Goal: Information Seeking & Learning: Compare options

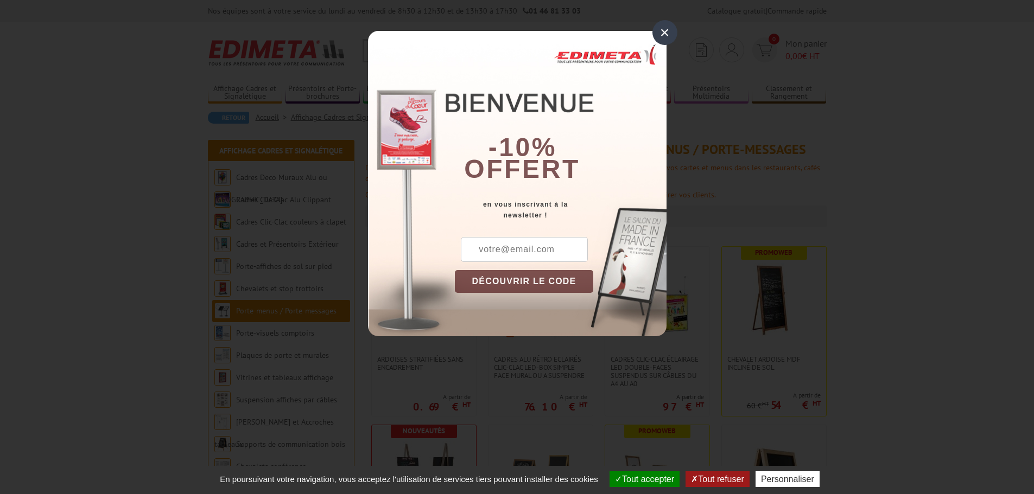
click at [666, 36] on div "×" at bounding box center [664, 32] width 25 height 25
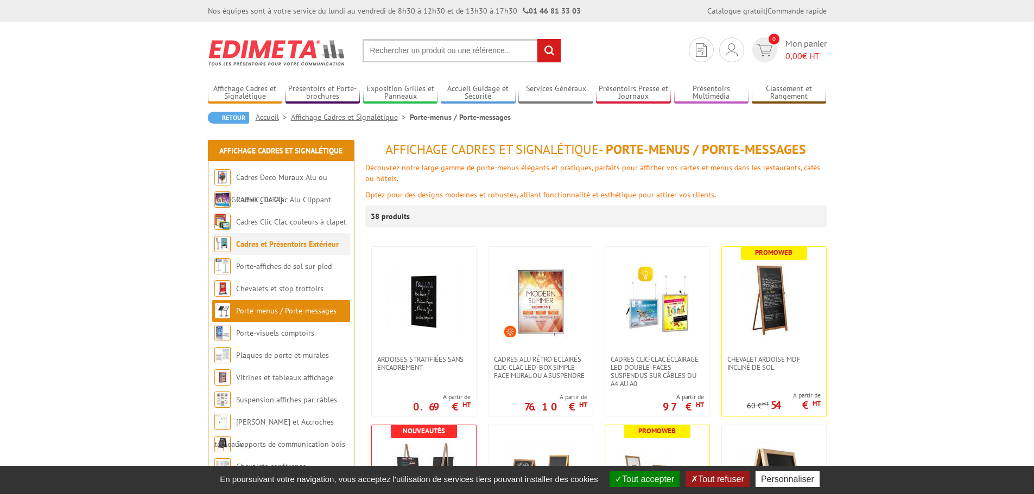
click at [268, 250] on li "Cadres et Présentoirs Extérieur" at bounding box center [281, 244] width 138 height 22
click at [262, 249] on link "Cadres et Présentoirs Extérieur" at bounding box center [287, 244] width 103 height 10
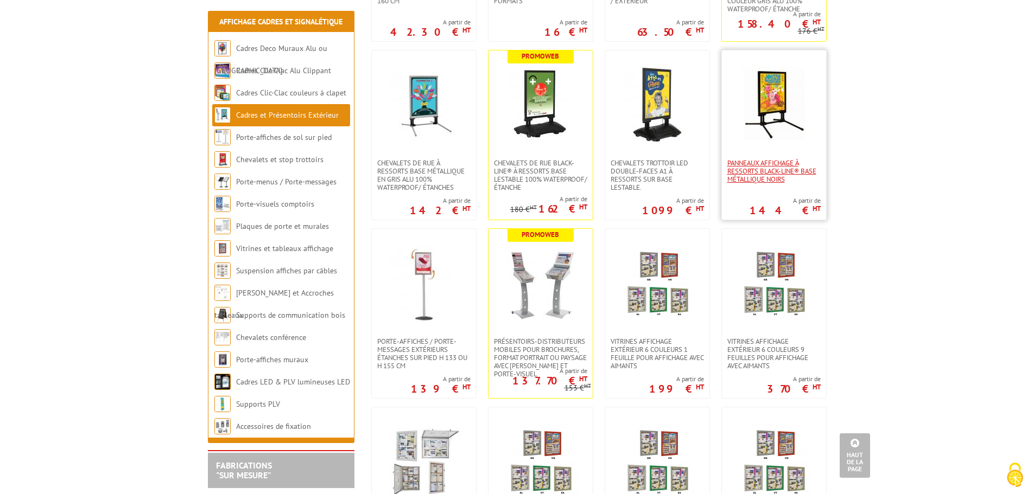
scroll to position [434, 0]
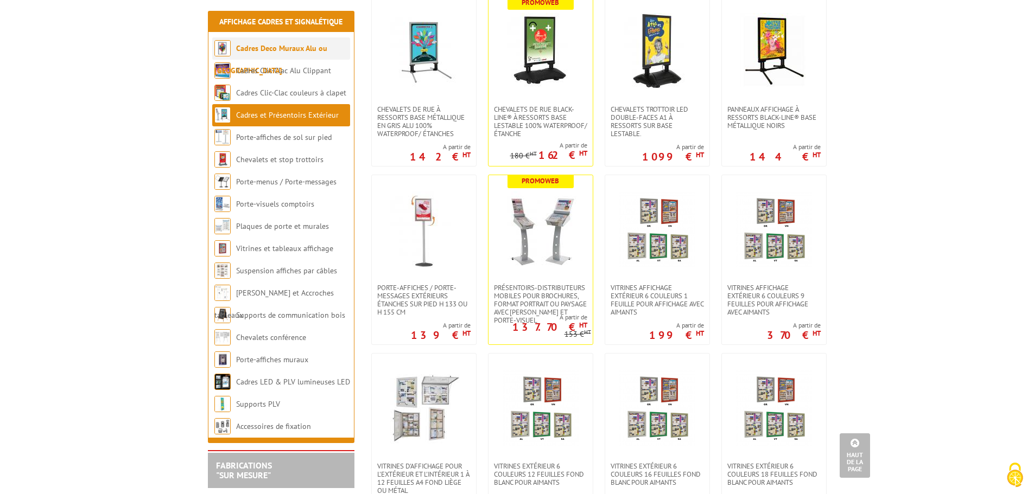
click at [280, 49] on link "Cadres Deco Muraux Alu ou [GEOGRAPHIC_DATA]" at bounding box center [270, 59] width 113 height 32
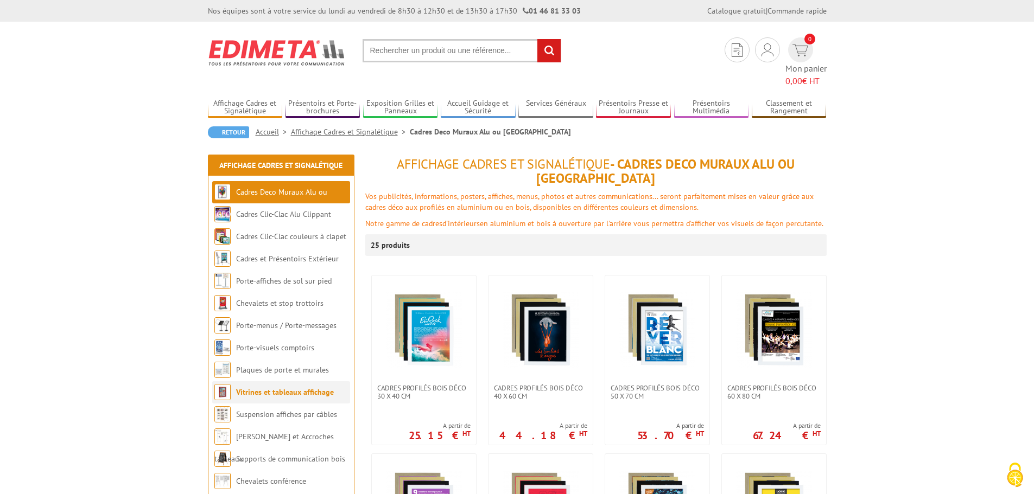
click at [285, 388] on link "Vitrines et tableaux affichage" at bounding box center [285, 393] width 98 height 10
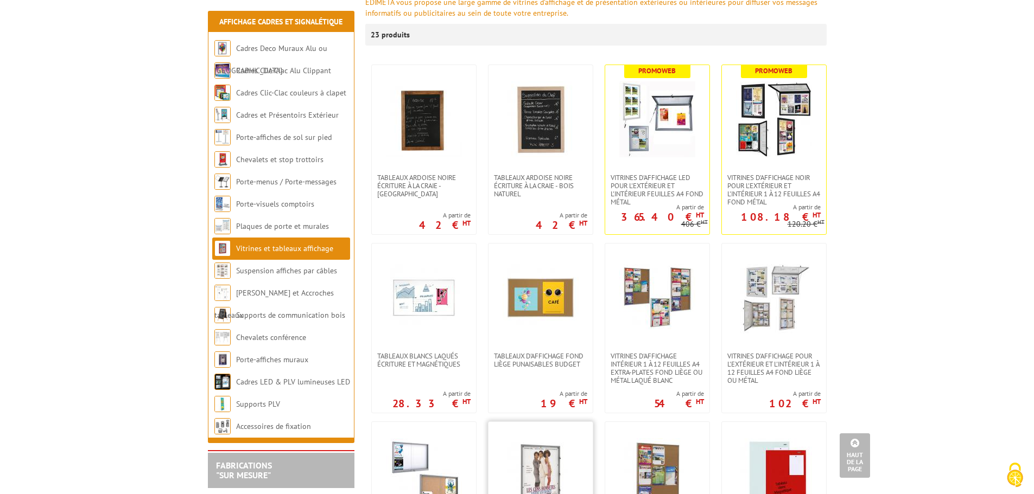
scroll to position [163, 0]
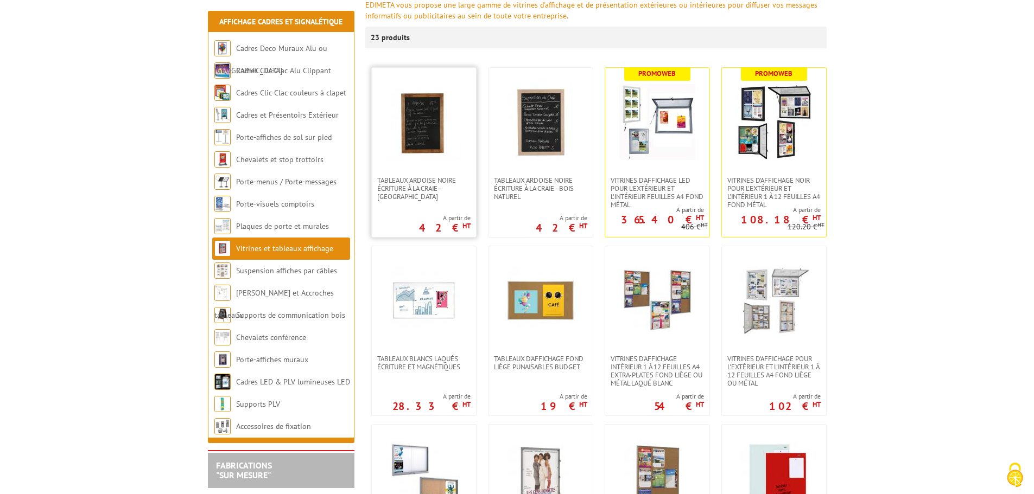
click at [421, 144] on img at bounding box center [424, 122] width 76 height 76
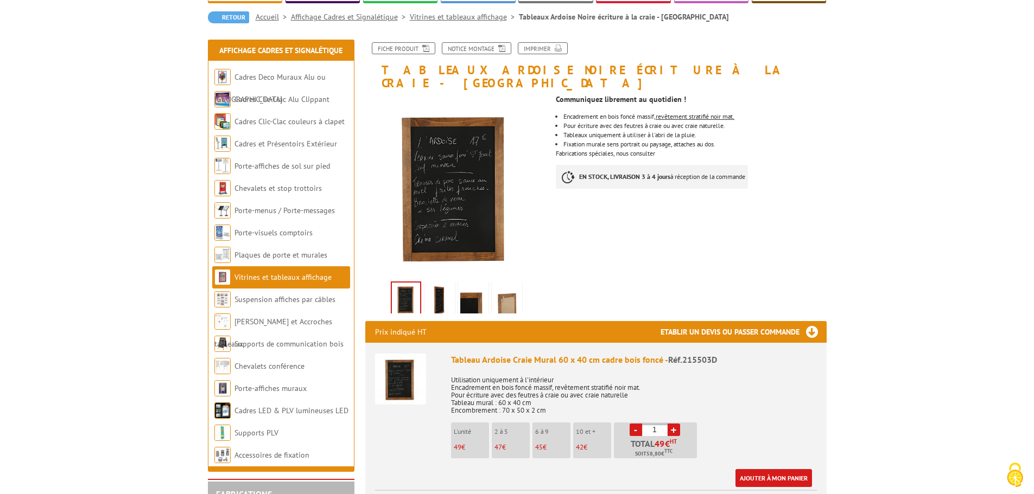
scroll to position [109, 0]
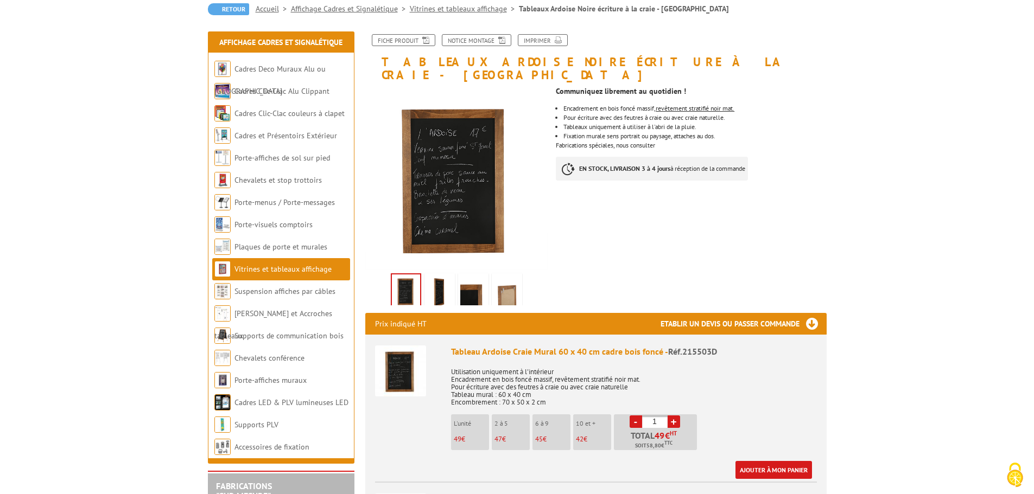
click at [670, 416] on link "+" at bounding box center [674, 422] width 12 height 12
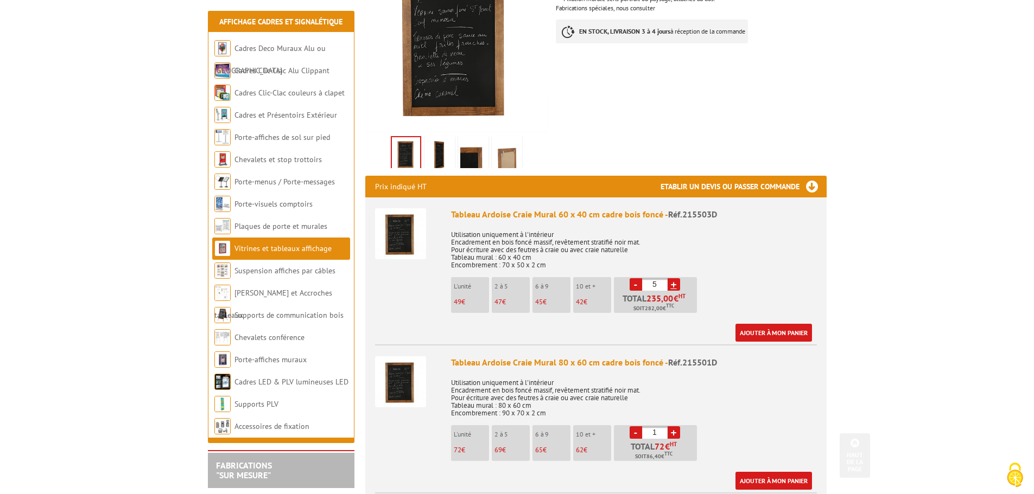
scroll to position [271, 0]
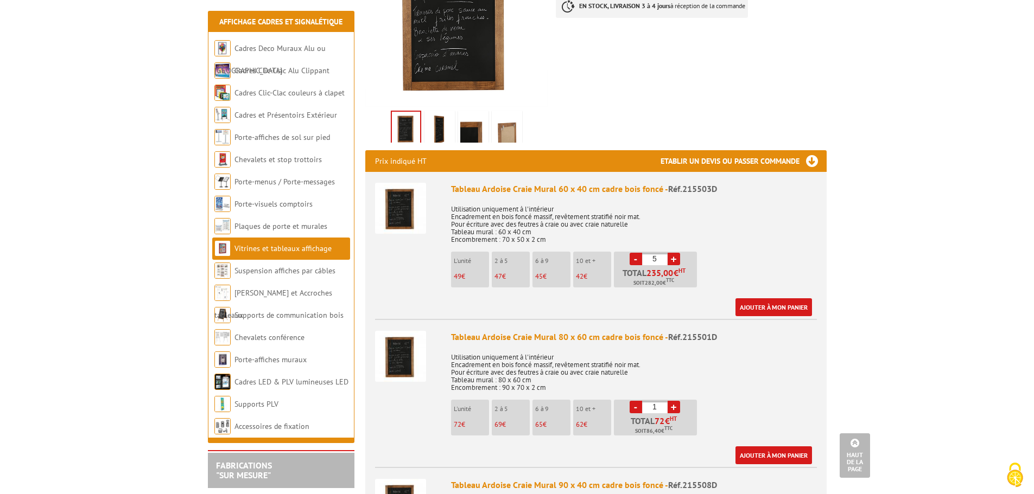
click at [506, 421] on p "69 €" at bounding box center [511, 425] width 35 height 8
click at [634, 253] on link "-" at bounding box center [636, 259] width 12 height 12
click at [633, 253] on link "-" at bounding box center [636, 259] width 12 height 12
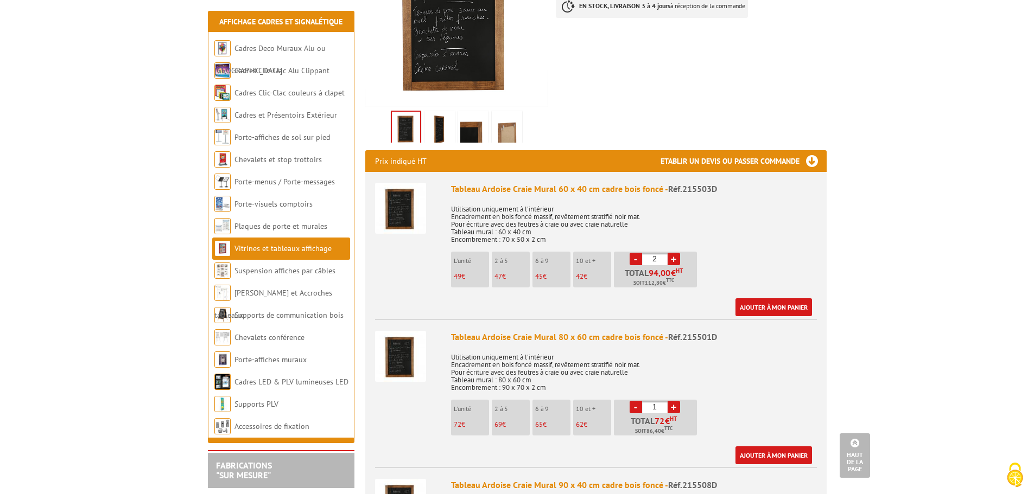
type input "1"
click at [633, 253] on link "-" at bounding box center [636, 259] width 12 height 12
click at [634, 253] on link "-" at bounding box center [636, 259] width 12 height 12
click at [673, 401] on link "+" at bounding box center [674, 407] width 12 height 12
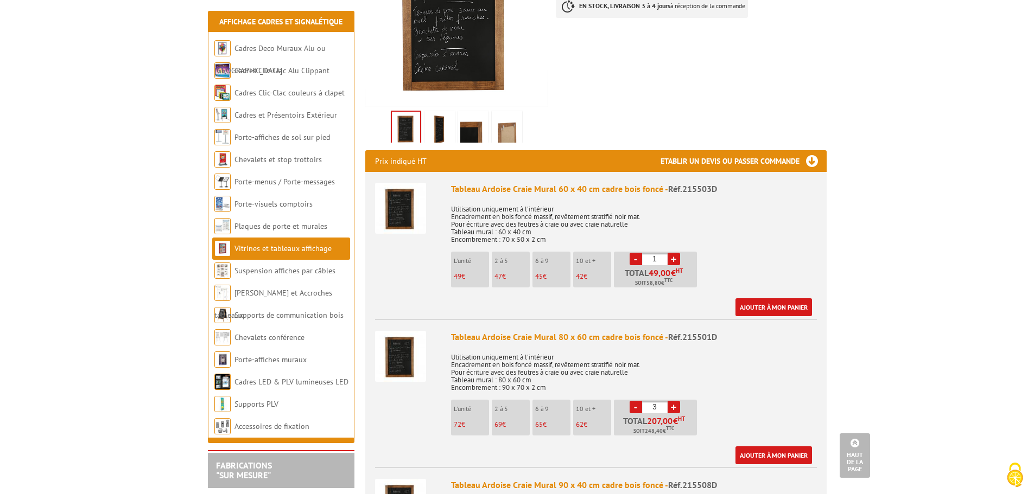
click at [673, 401] on link "+" at bounding box center [674, 407] width 12 height 12
type input "5"
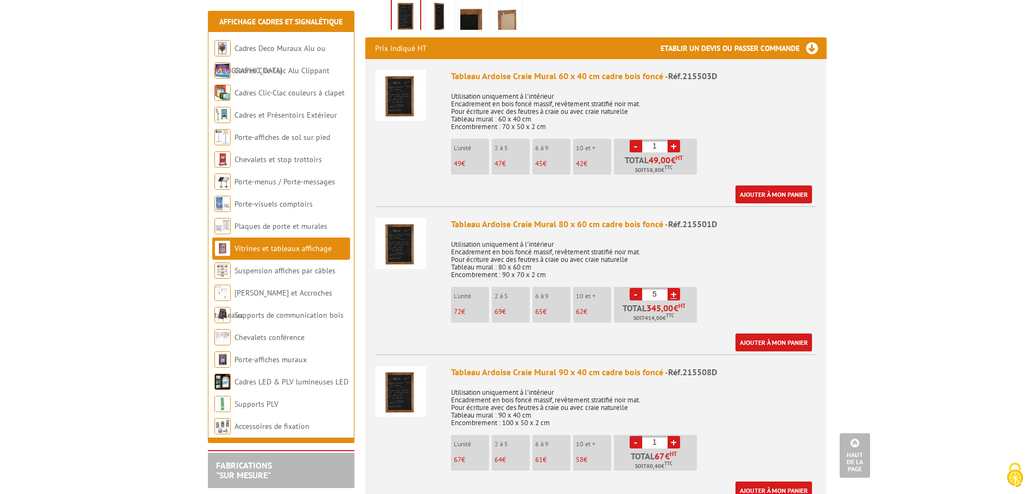
scroll to position [380, 0]
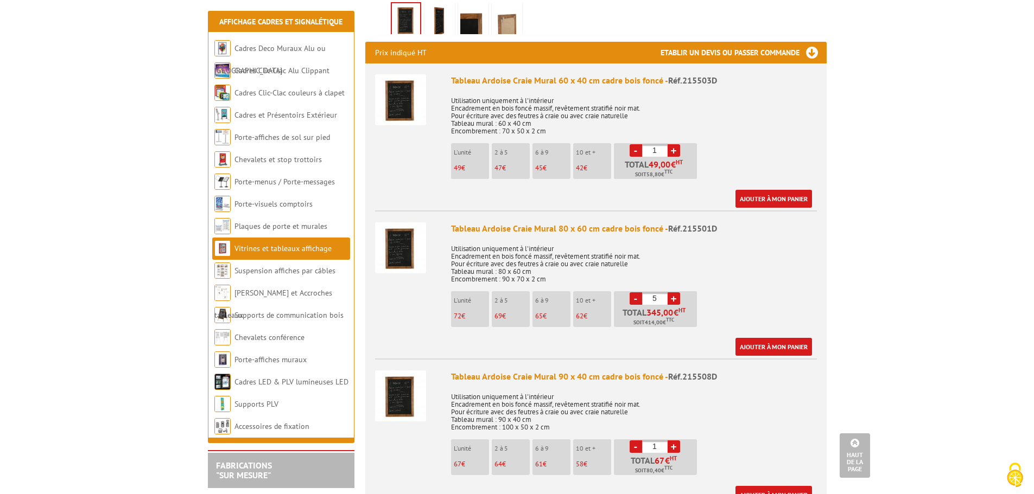
click at [635, 144] on link "-" at bounding box center [636, 150] width 12 height 12
click at [637, 144] on link "-" at bounding box center [636, 150] width 12 height 12
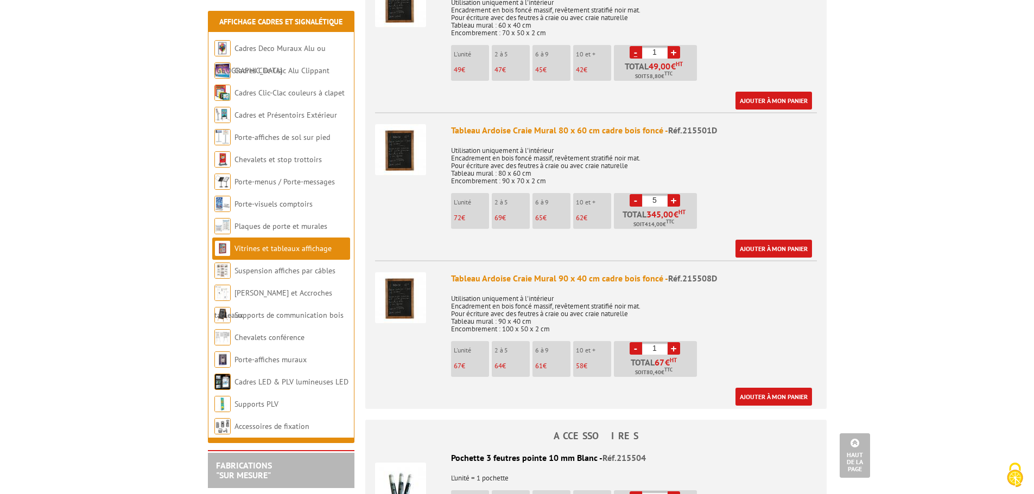
scroll to position [543, 0]
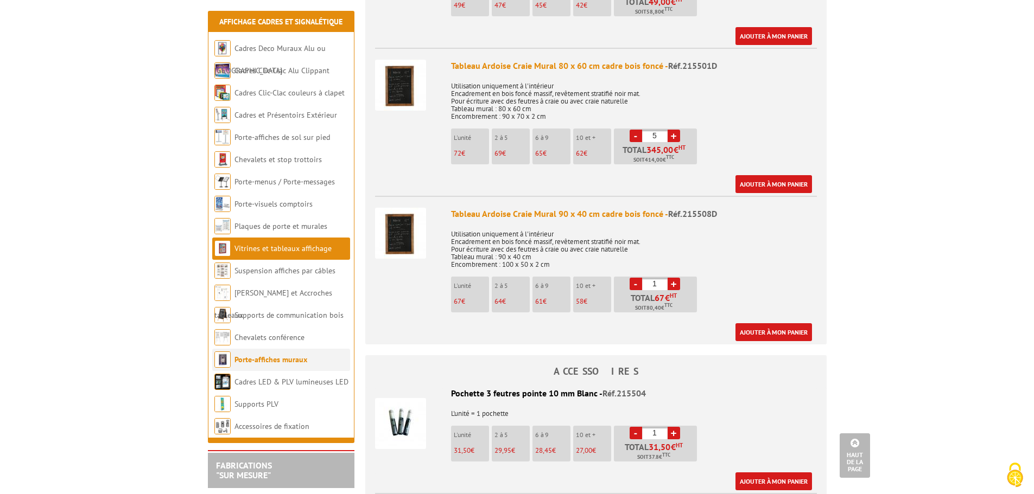
click at [266, 361] on link "Porte-affiches muraux" at bounding box center [270, 360] width 73 height 10
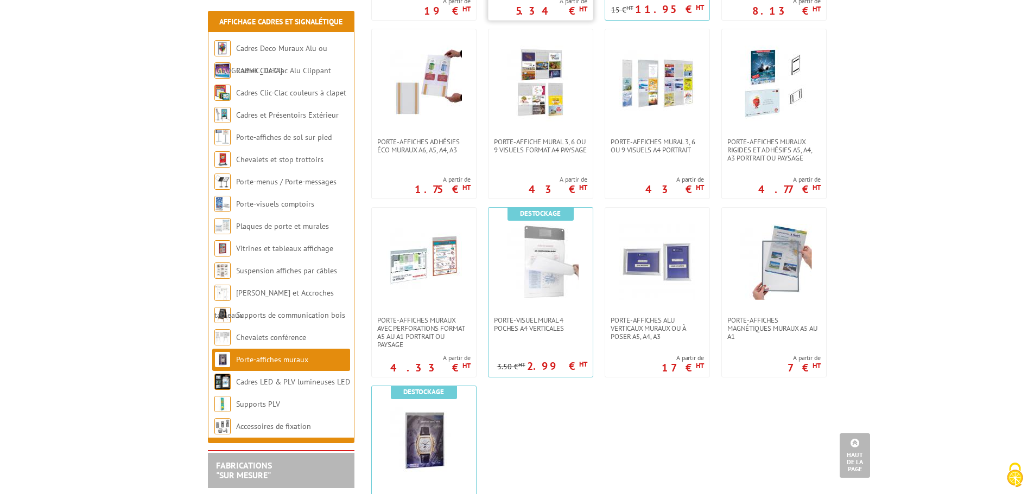
scroll to position [868, 0]
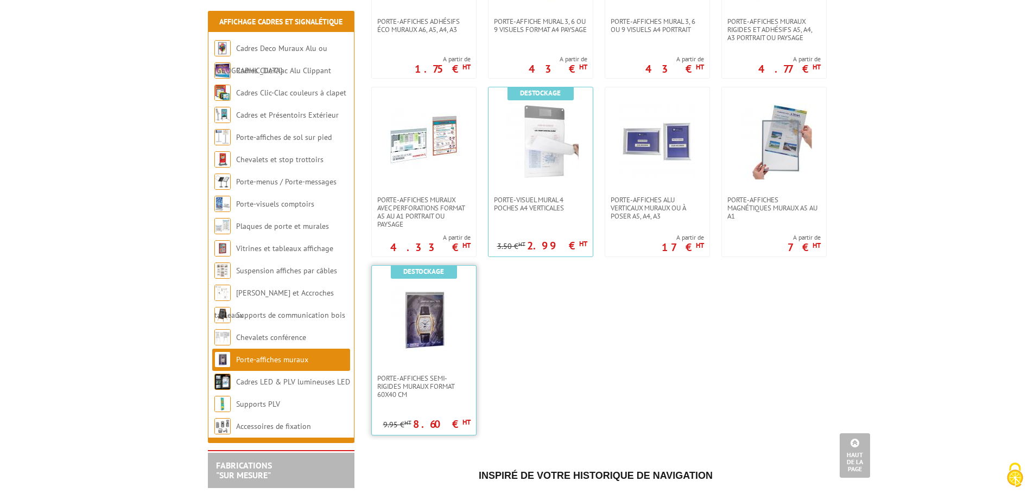
click at [416, 366] on link at bounding box center [424, 320] width 104 height 109
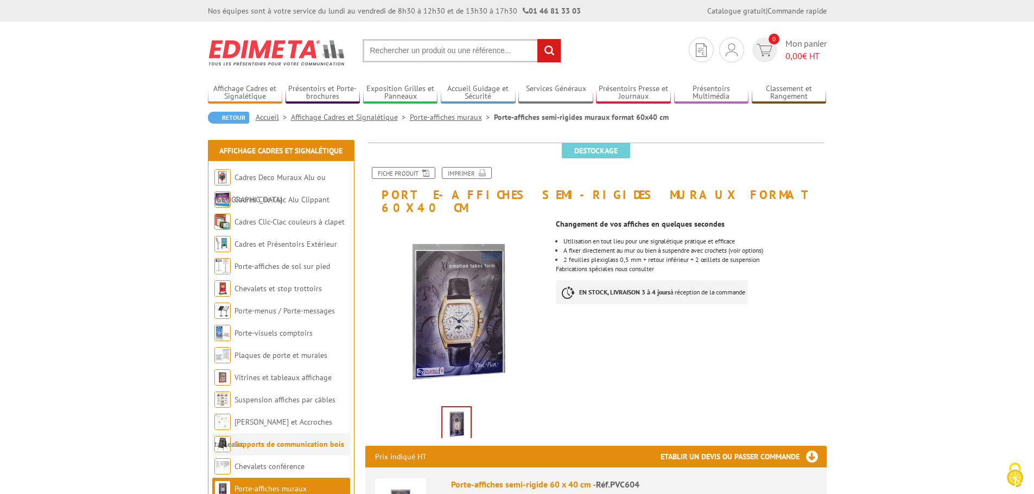
click at [275, 445] on link "Supports de communication bois" at bounding box center [289, 445] width 110 height 10
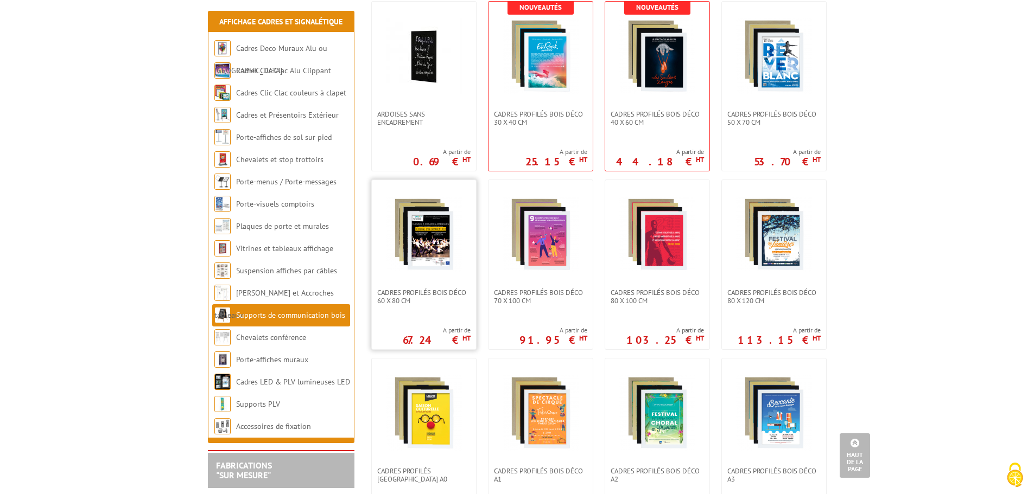
scroll to position [326, 0]
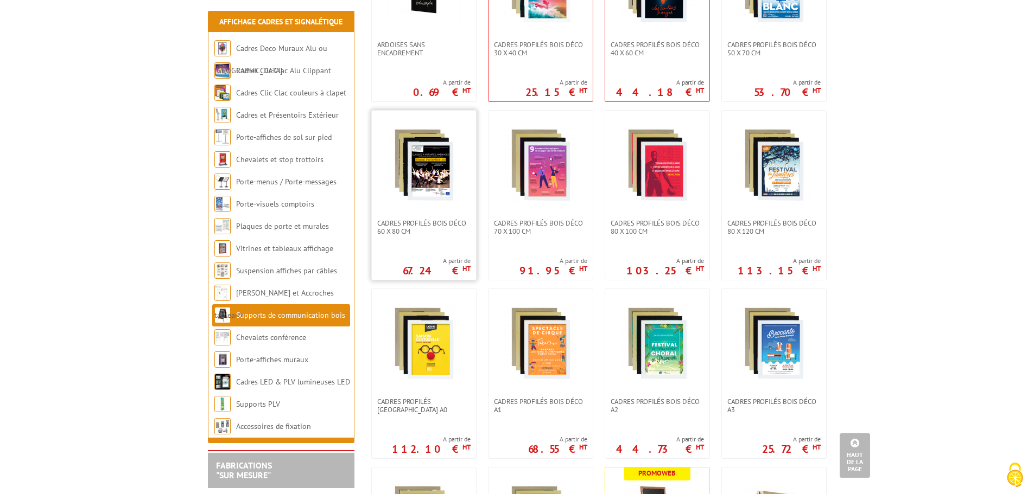
click at [415, 193] on img at bounding box center [424, 165] width 76 height 76
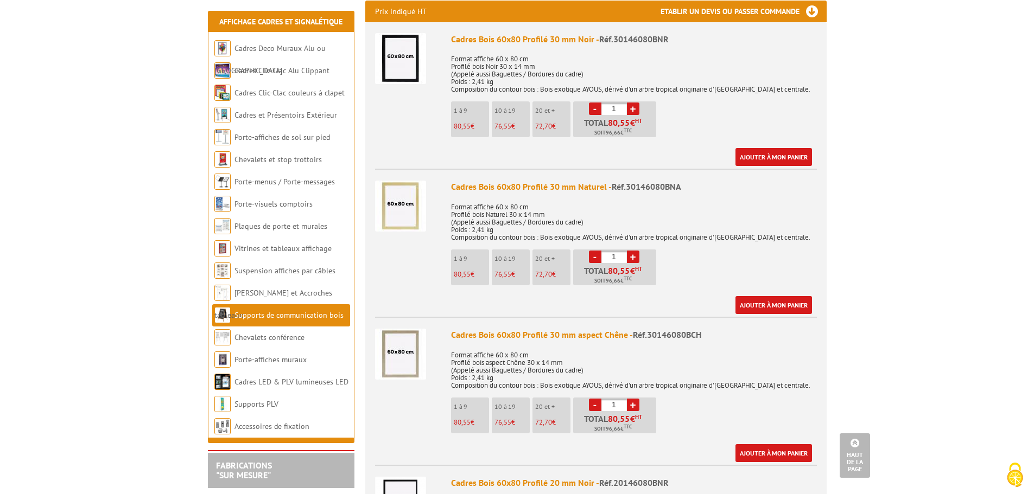
scroll to position [434, 0]
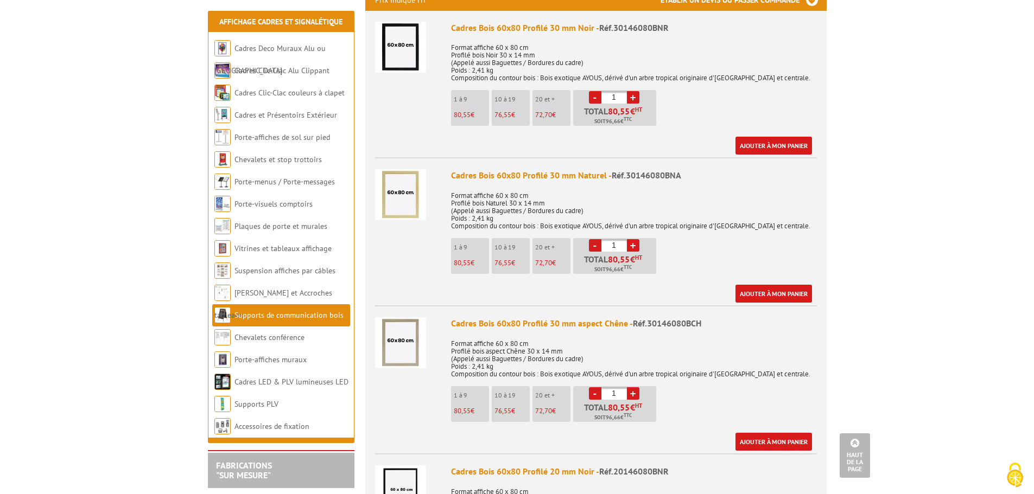
click at [397, 326] on img at bounding box center [400, 342] width 51 height 51
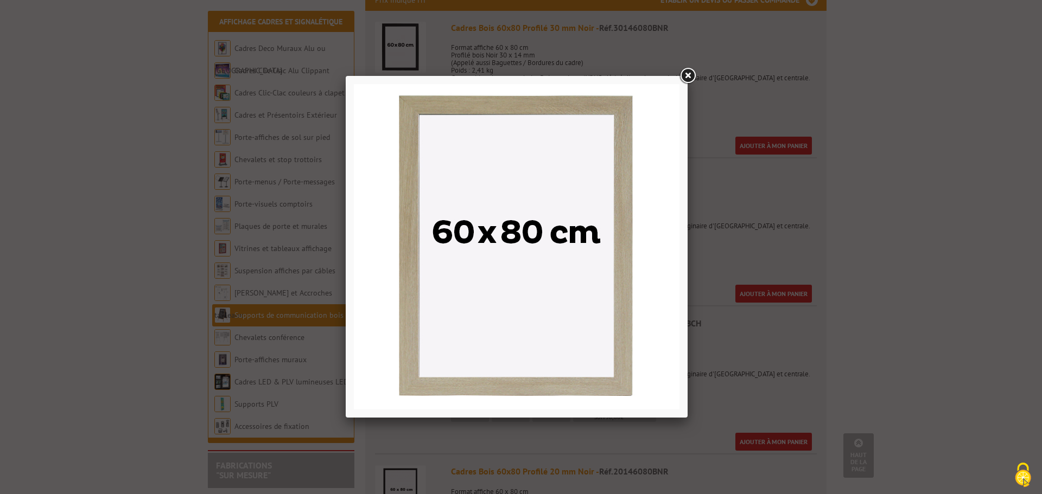
click at [687, 74] on link at bounding box center [688, 76] width 20 height 20
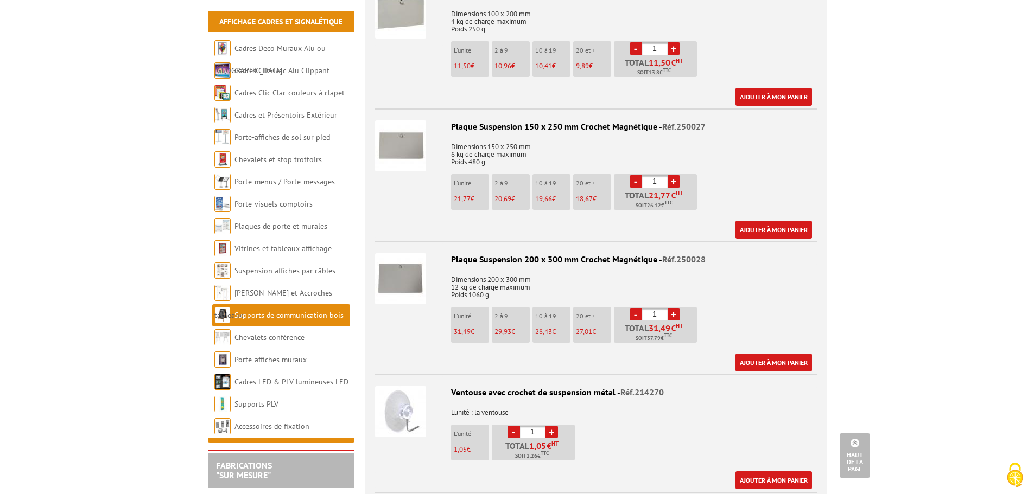
scroll to position [1357, 0]
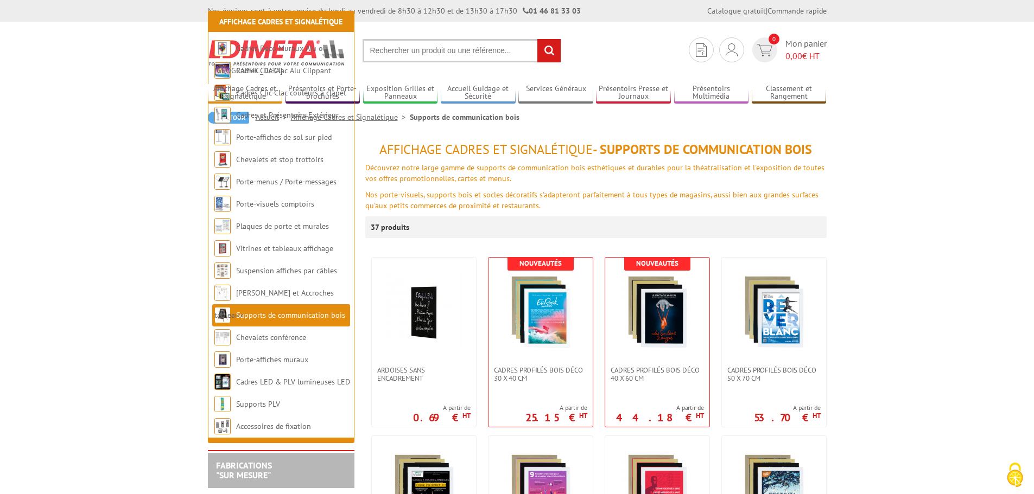
scroll to position [326, 0]
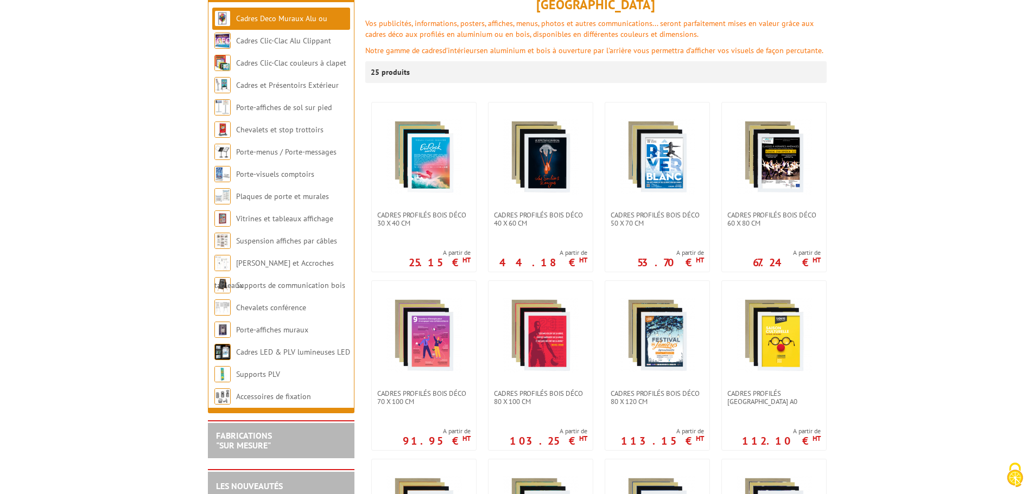
scroll to position [217, 0]
